Goal: Task Accomplishment & Management: Use online tool/utility

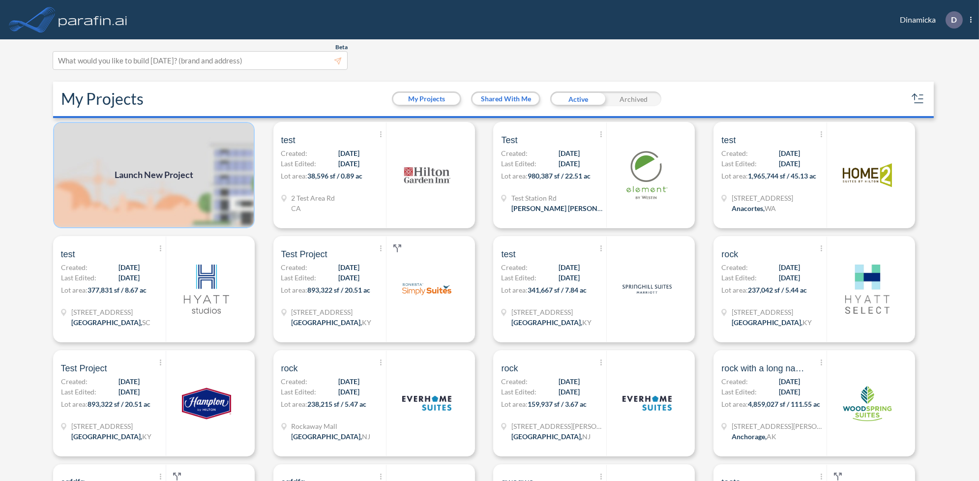
click at [196, 180] on img at bounding box center [154, 175] width 202 height 106
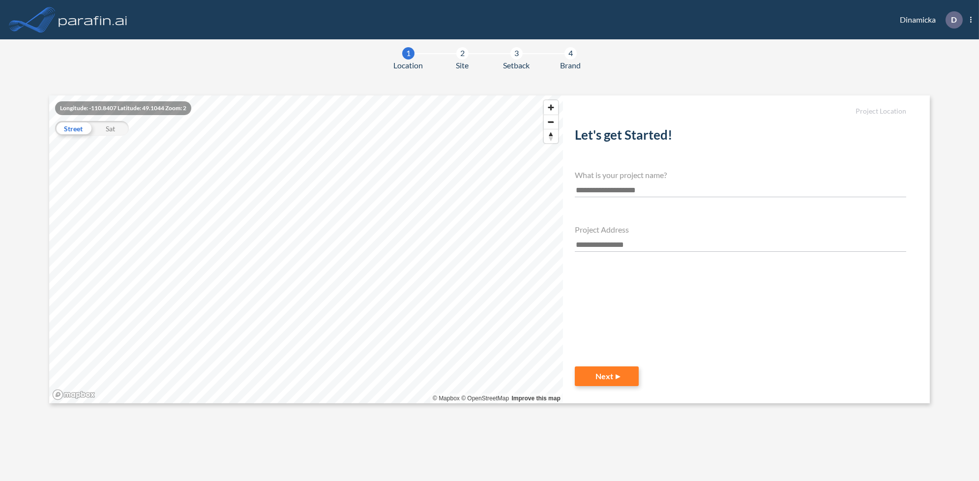
click at [599, 190] on input "text" at bounding box center [741, 190] width 332 height 13
type input "*********"
click at [623, 236] on div "Project Address" at bounding box center [741, 238] width 332 height 27
click at [613, 243] on input "text" at bounding box center [741, 244] width 332 height 13
click at [611, 247] on input "text" at bounding box center [741, 244] width 332 height 13
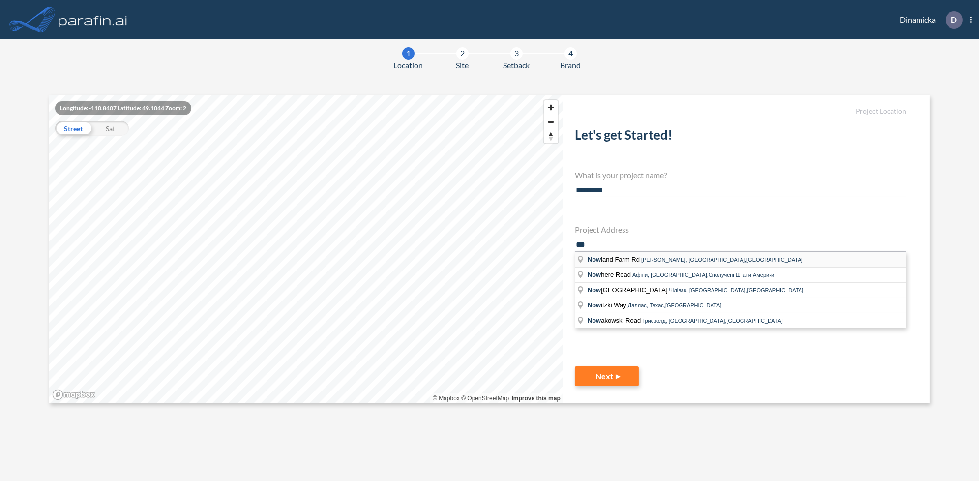
click at [673, 260] on span "[PERSON_NAME], [GEOGRAPHIC_DATA],[GEOGRAPHIC_DATA]" at bounding box center [722, 260] width 162 height 6
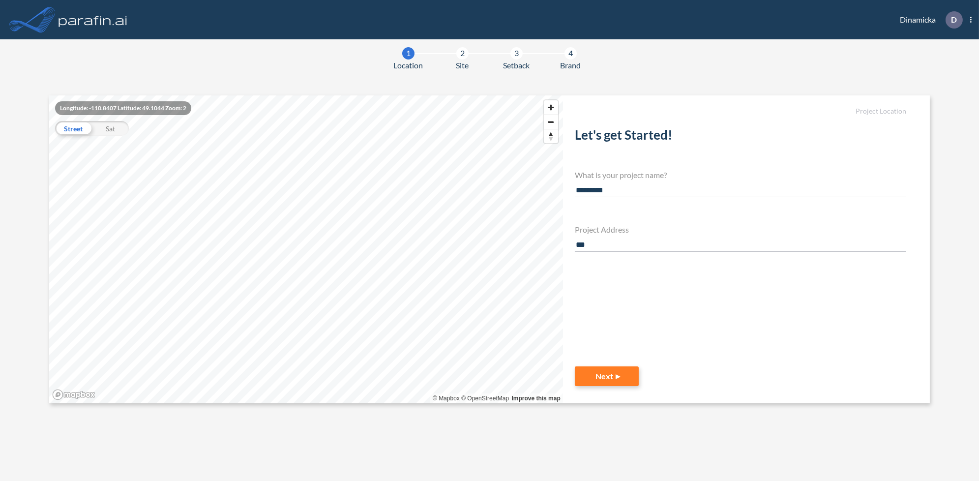
type input "**********"
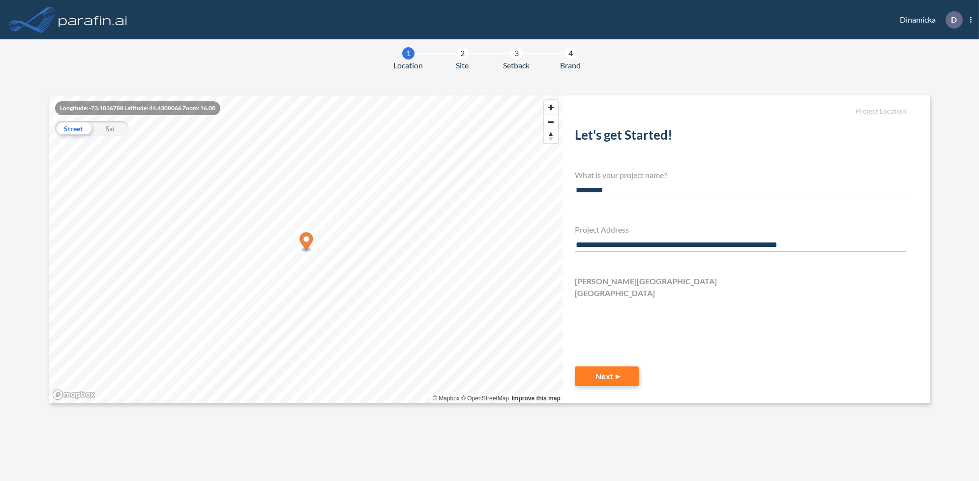
click at [301, 233] on icon "Map marker" at bounding box center [305, 243] width 13 height 20
click at [606, 382] on button "Next" at bounding box center [607, 376] width 64 height 20
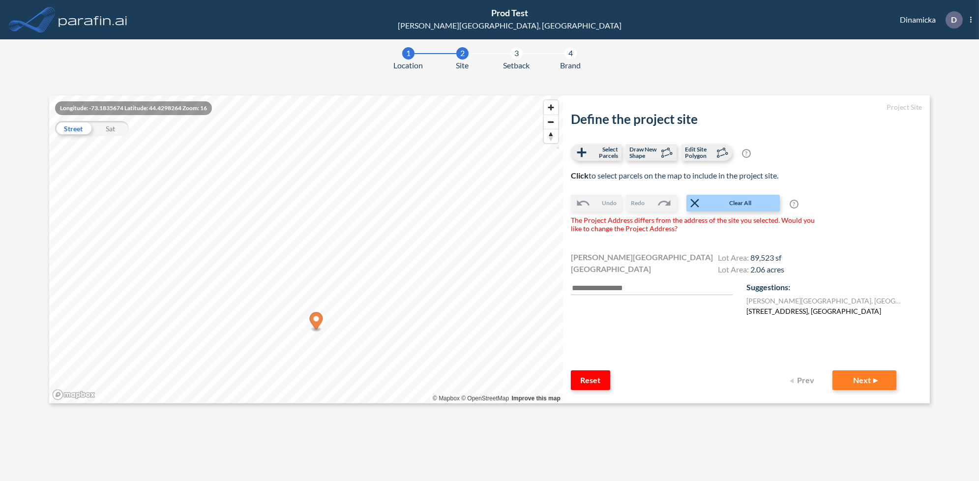
click at [784, 312] on label "[STREET_ADDRESS], [GEOGRAPHIC_DATA]" at bounding box center [813, 311] width 135 height 10
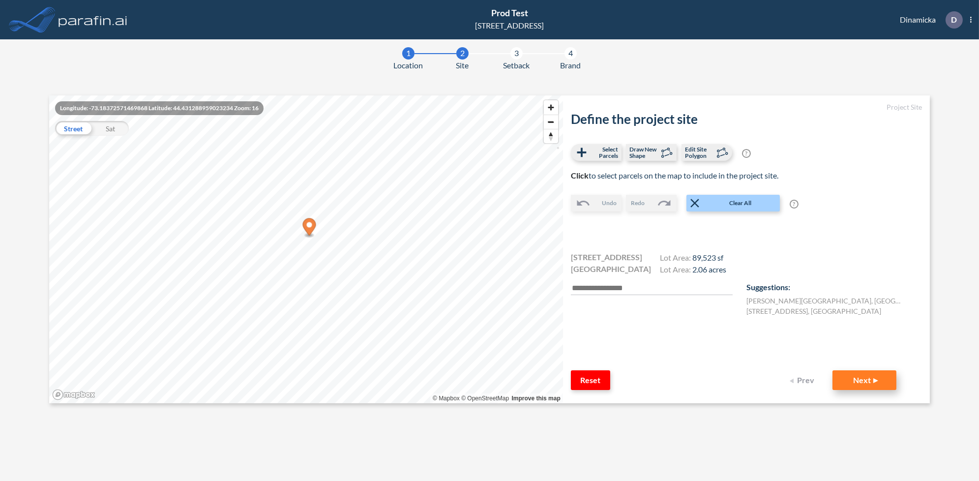
click at [858, 377] on button "Next" at bounding box center [864, 380] width 64 height 20
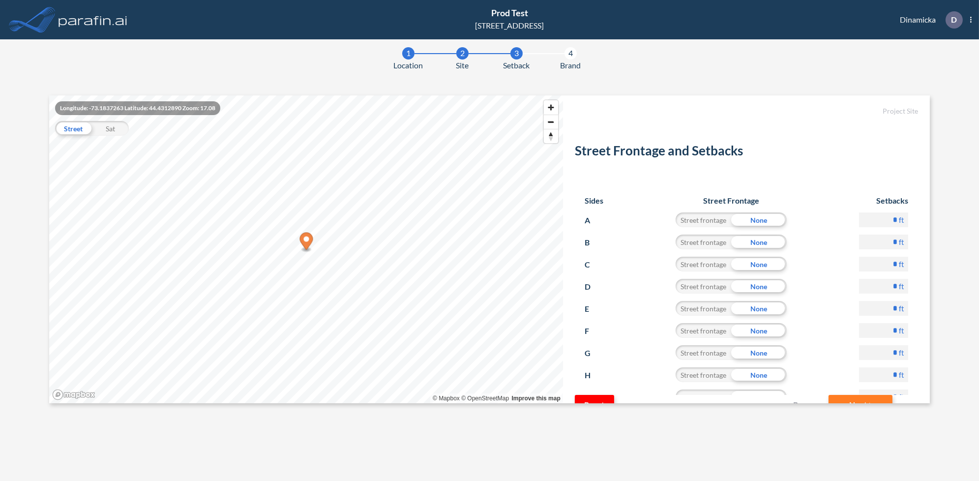
scroll to position [71, 0]
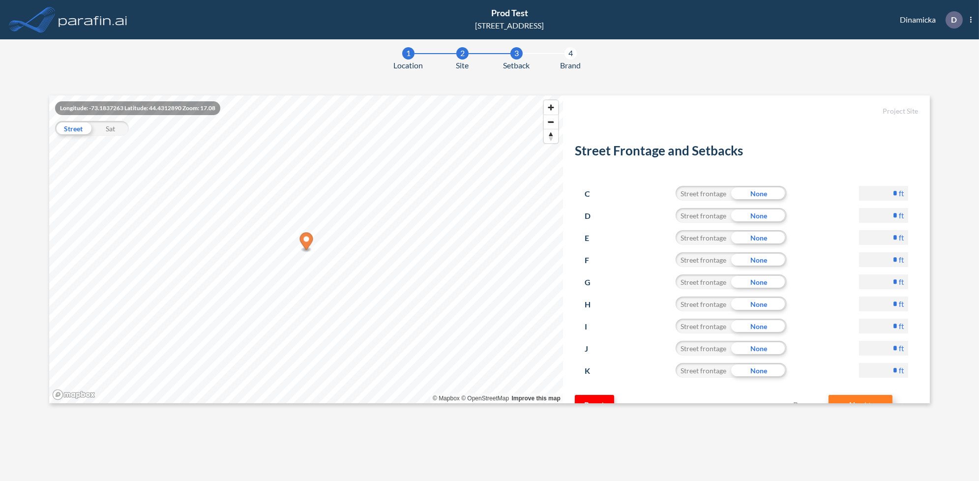
click at [851, 397] on button "Next" at bounding box center [860, 405] width 64 height 20
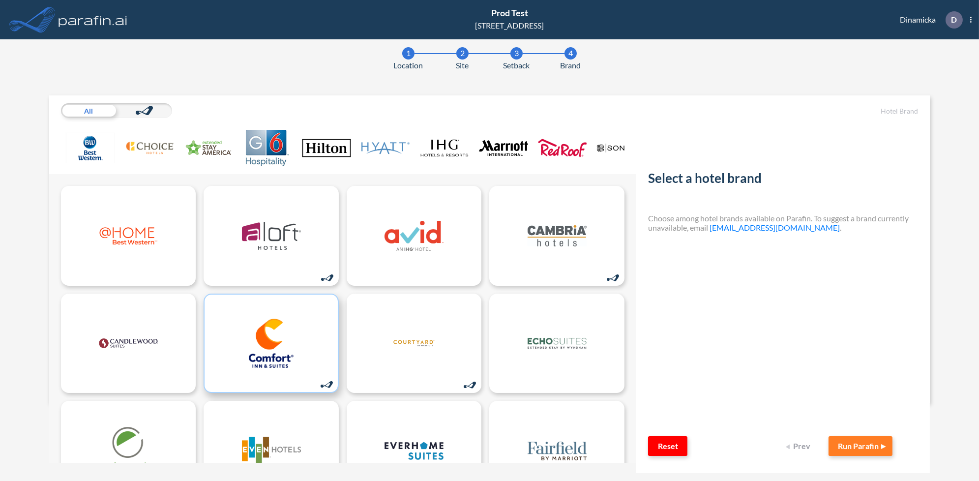
click at [292, 360] on img at bounding box center [271, 343] width 59 height 49
click at [861, 444] on button "Run Parafin" at bounding box center [860, 446] width 64 height 20
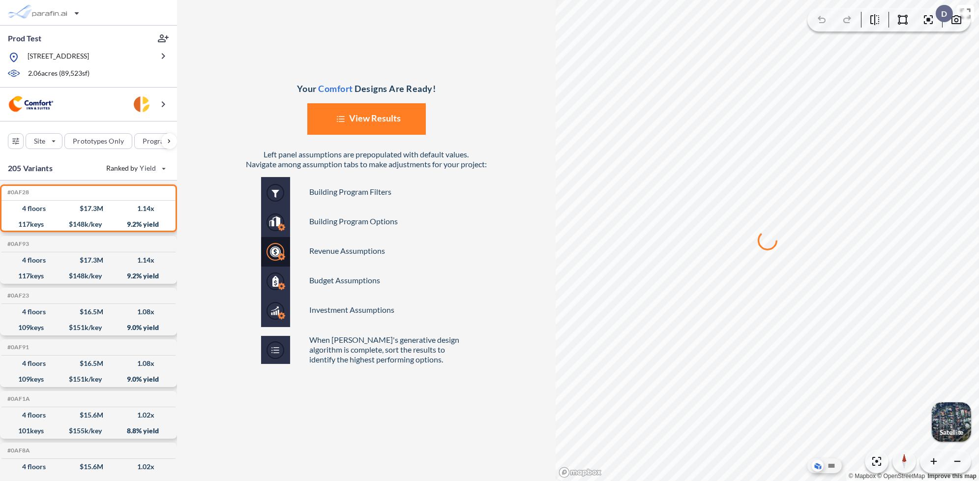
click at [381, 122] on button "List Created with Sketch. View Results" at bounding box center [366, 118] width 118 height 31
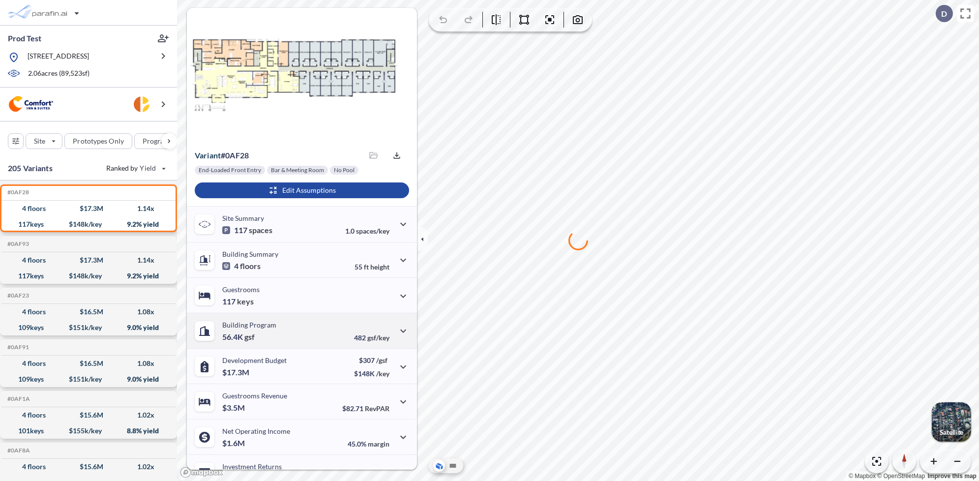
scroll to position [20, 0]
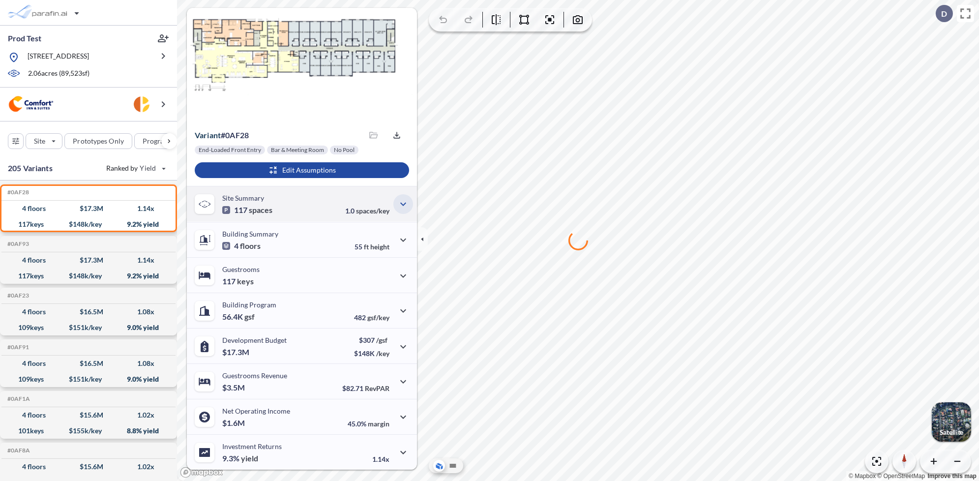
click at [400, 205] on icon "button" at bounding box center [403, 203] width 6 height 3
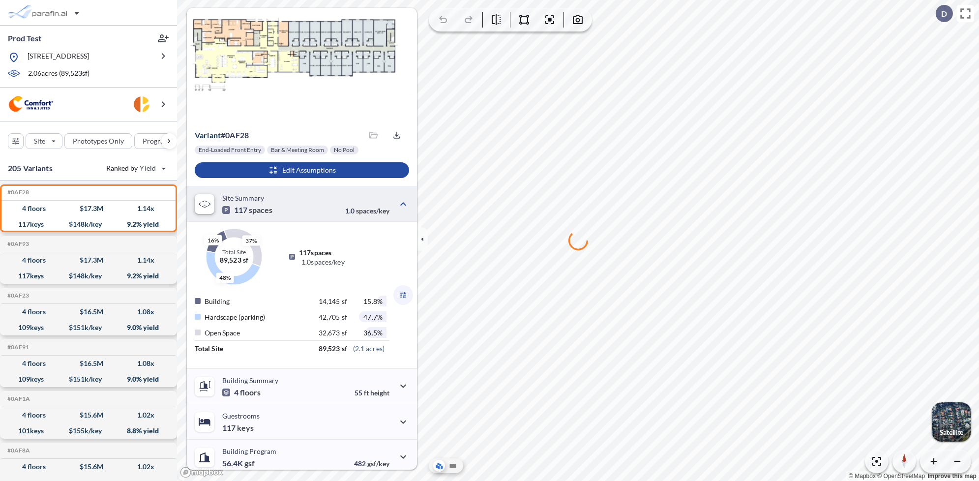
click at [402, 294] on icon "button" at bounding box center [403, 295] width 12 height 12
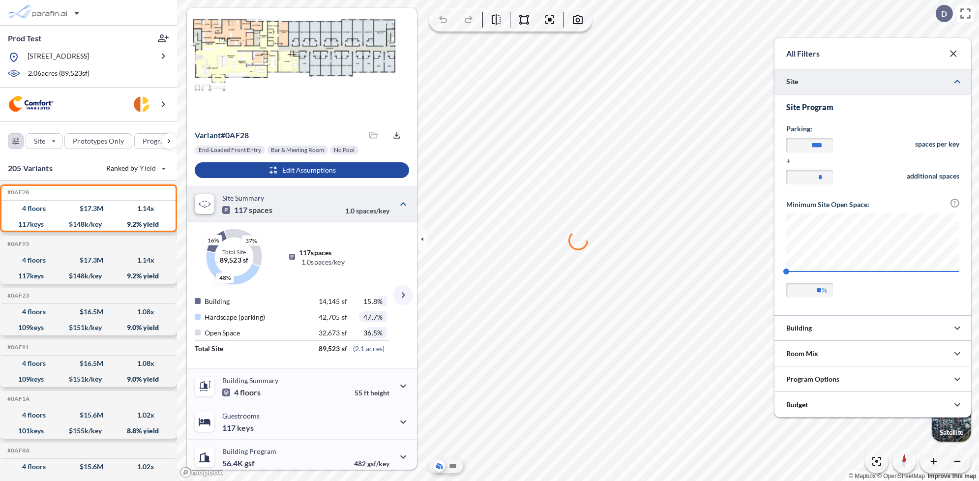
scroll to position [491678, 491481]
click at [954, 52] on icon "button" at bounding box center [953, 54] width 12 height 12
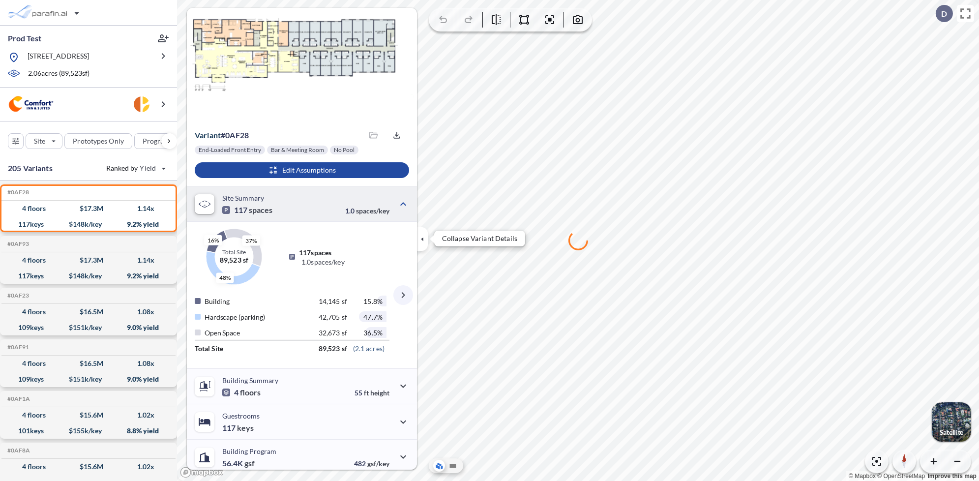
click at [422, 237] on icon "button" at bounding box center [422, 239] width 11 height 11
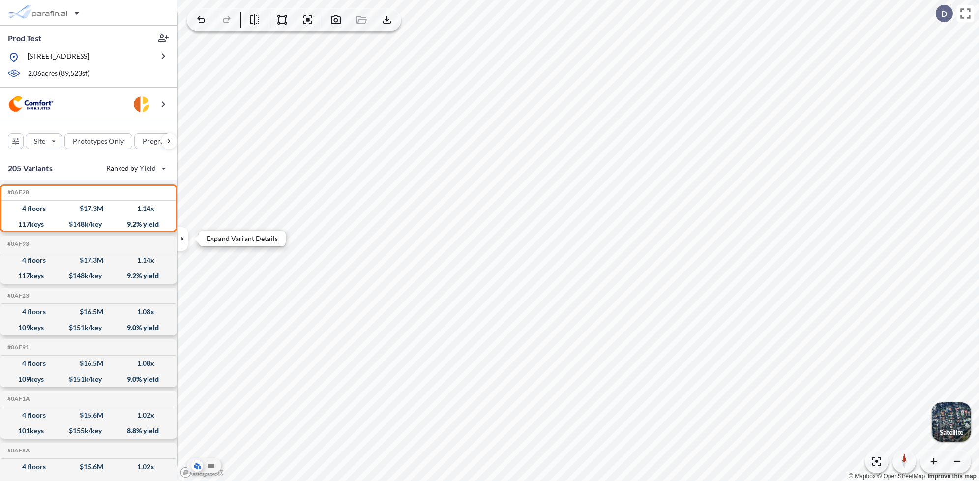
click at [180, 240] on icon "button" at bounding box center [182, 239] width 11 height 11
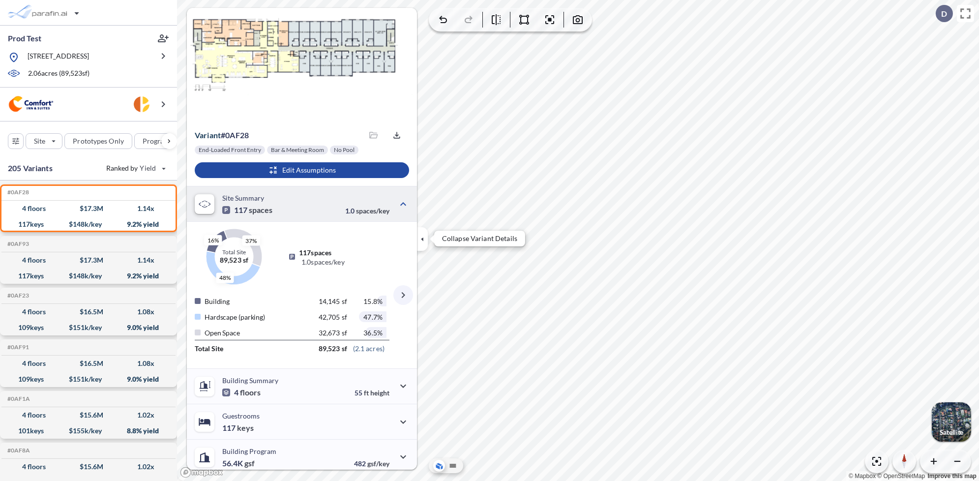
click at [421, 244] on icon "button" at bounding box center [422, 239] width 11 height 11
